Goal: Submit feedback/report problem

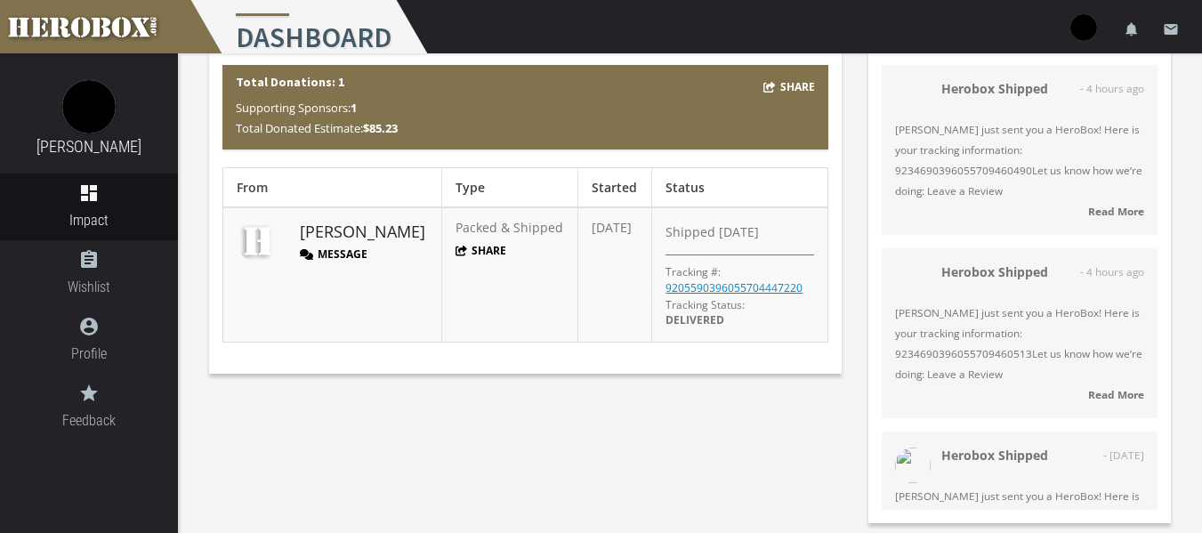
scroll to position [78, 0]
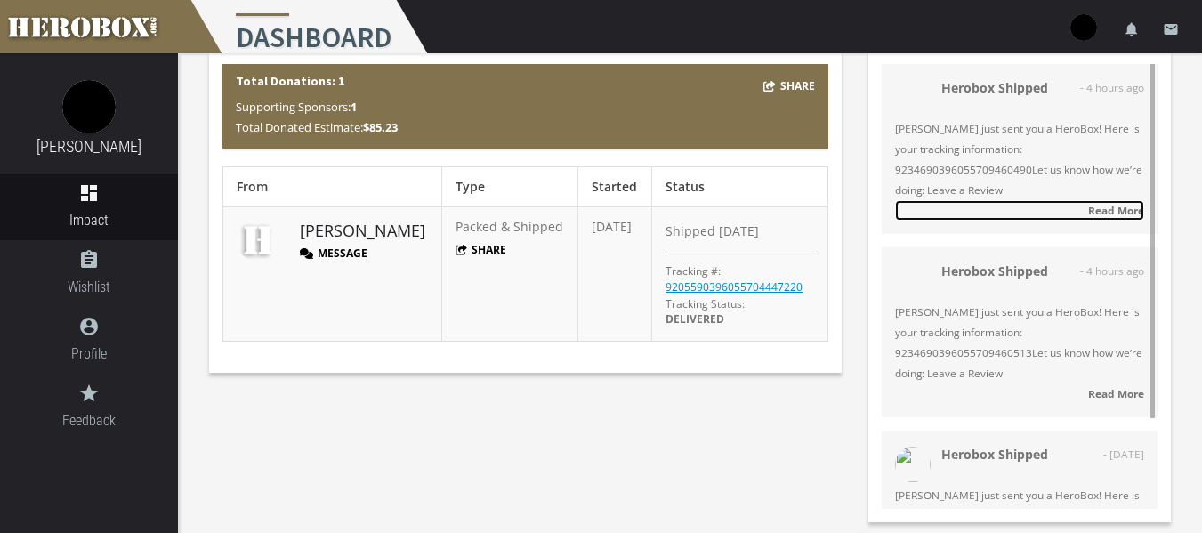
click at [1128, 214] on strong "Read More" at bounding box center [1116, 210] width 56 height 14
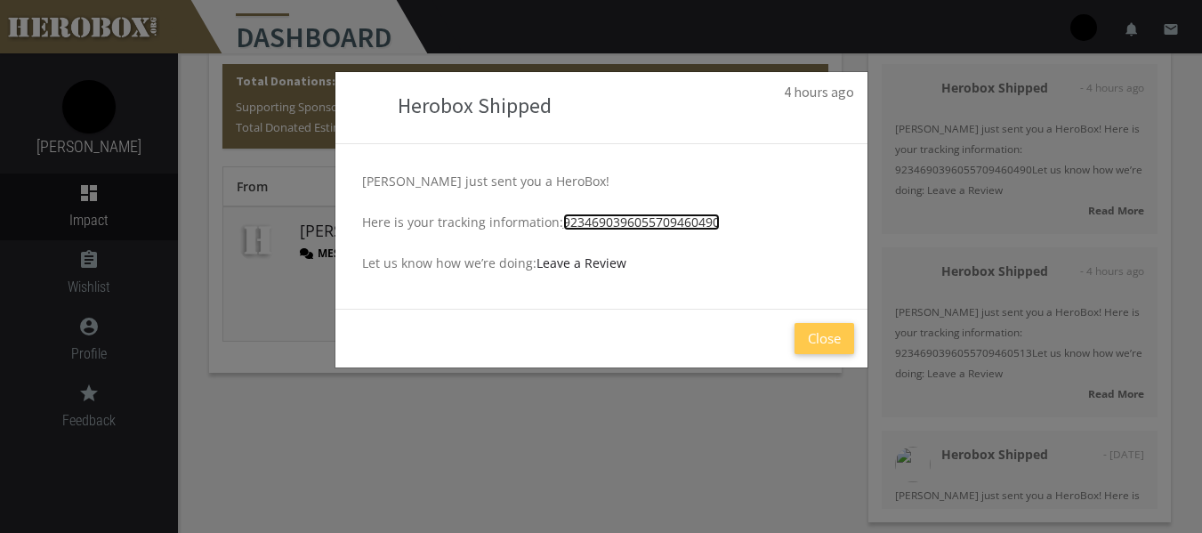
click at [648, 228] on link "9234690396055709460490" at bounding box center [641, 222] width 157 height 17
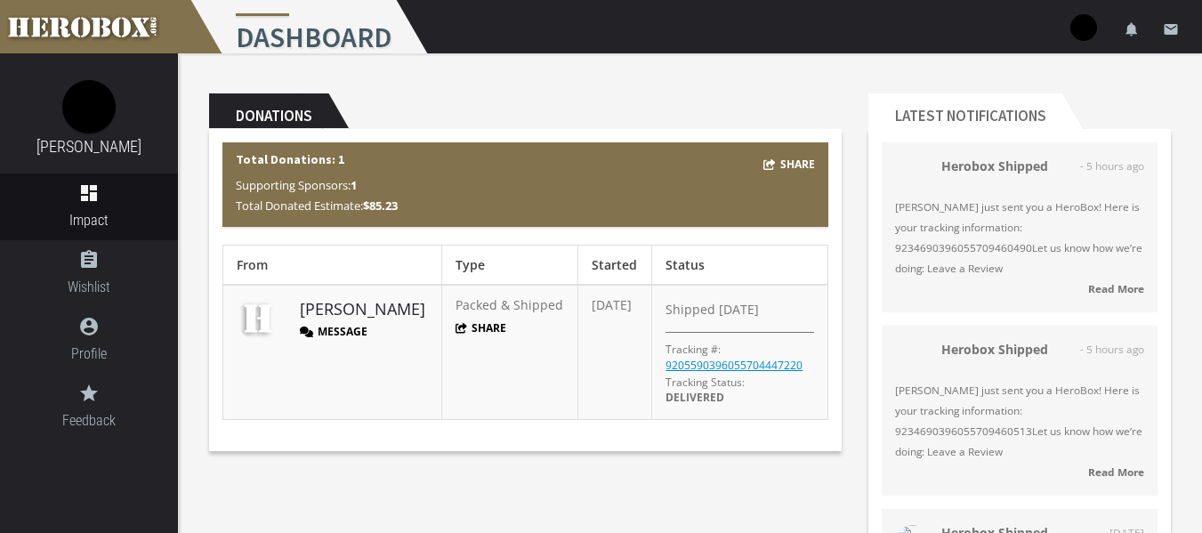
click at [350, 332] on button "Message" at bounding box center [334, 331] width 68 height 15
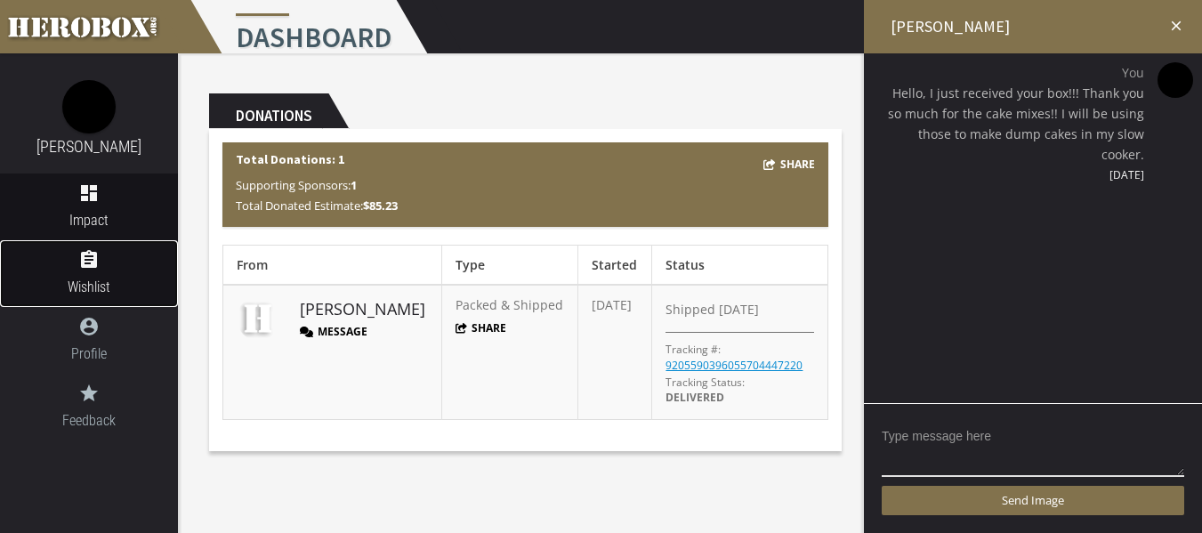
click at [77, 288] on span "Wishlist" at bounding box center [89, 287] width 178 height 22
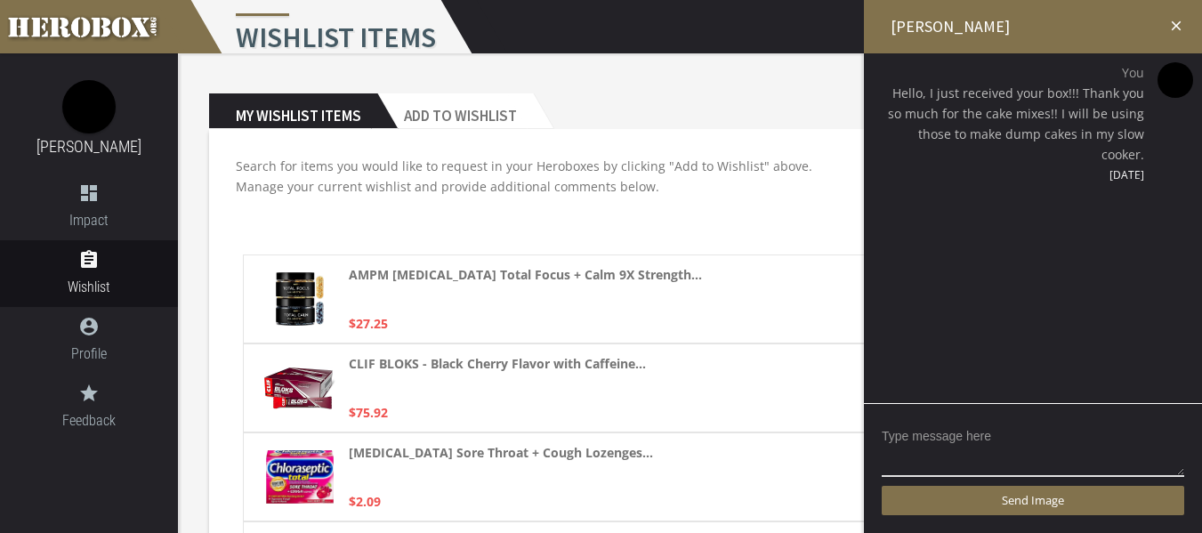
click at [1177, 21] on icon "close" at bounding box center [1176, 26] width 16 height 16
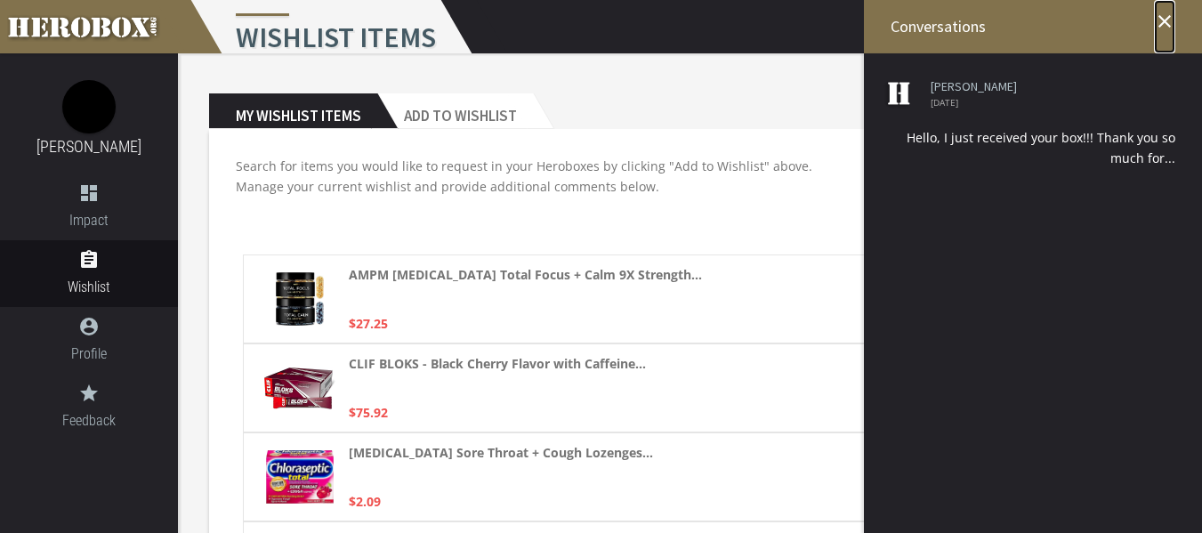
click at [1171, 24] on icon "close" at bounding box center [1164, 21] width 21 height 21
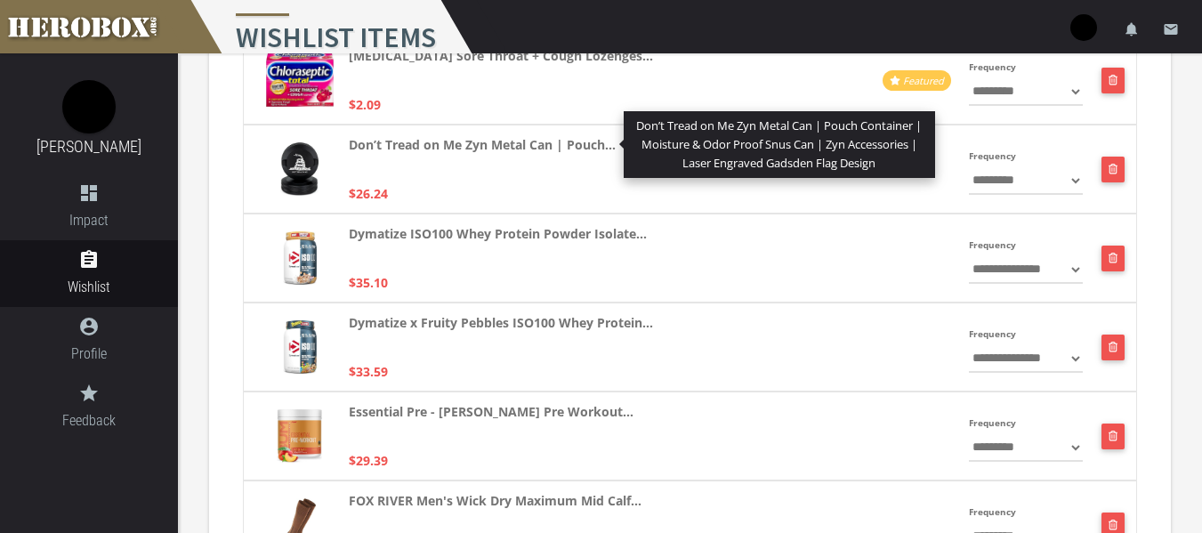
scroll to position [398, 0]
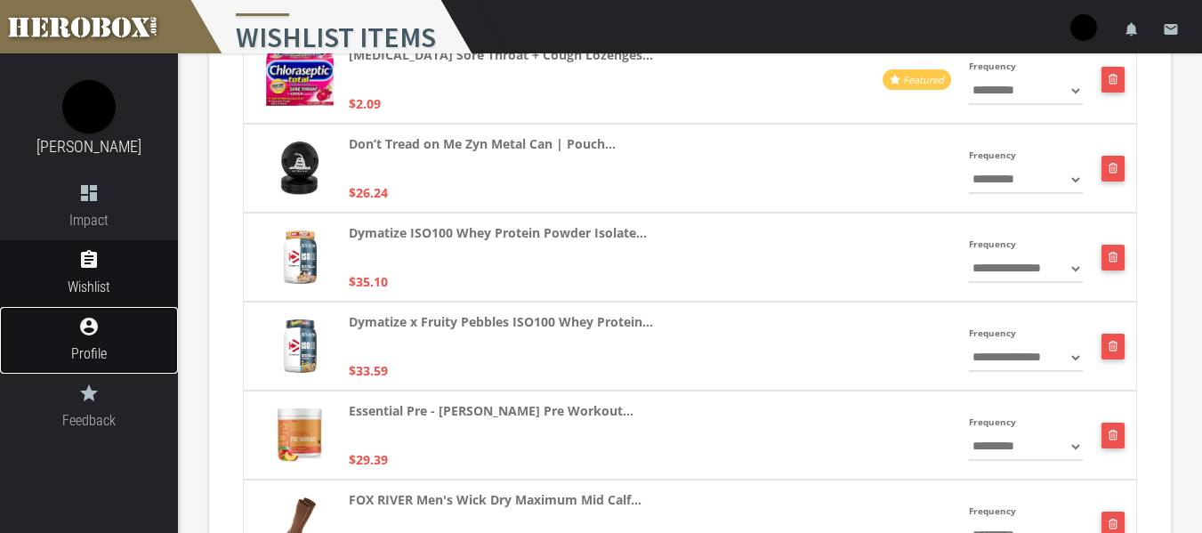
click at [93, 316] on icon "account_circle" at bounding box center [89, 326] width 178 height 21
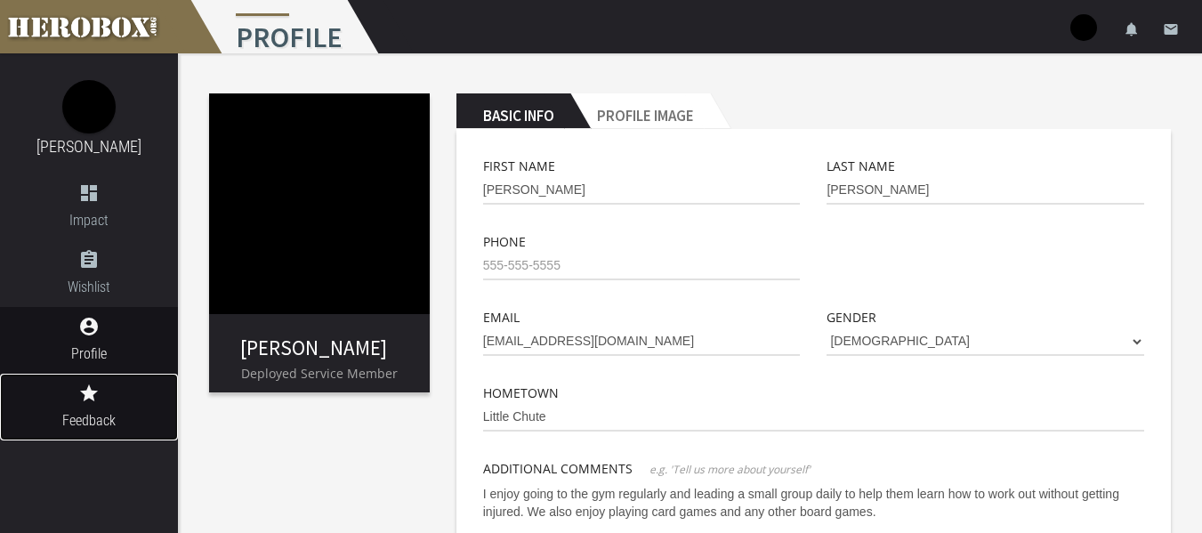
click at [123, 432] on link "grade Feedback" at bounding box center [89, 407] width 178 height 67
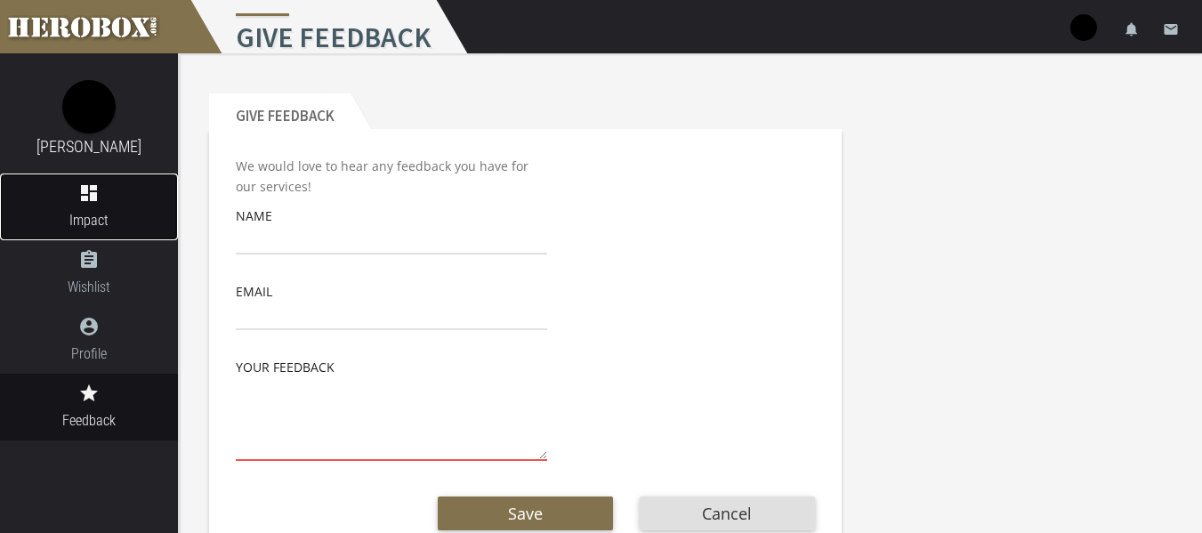
click at [117, 205] on link "dashboard Impact" at bounding box center [89, 207] width 178 height 67
